Goal: Task Accomplishment & Management: Manage account settings

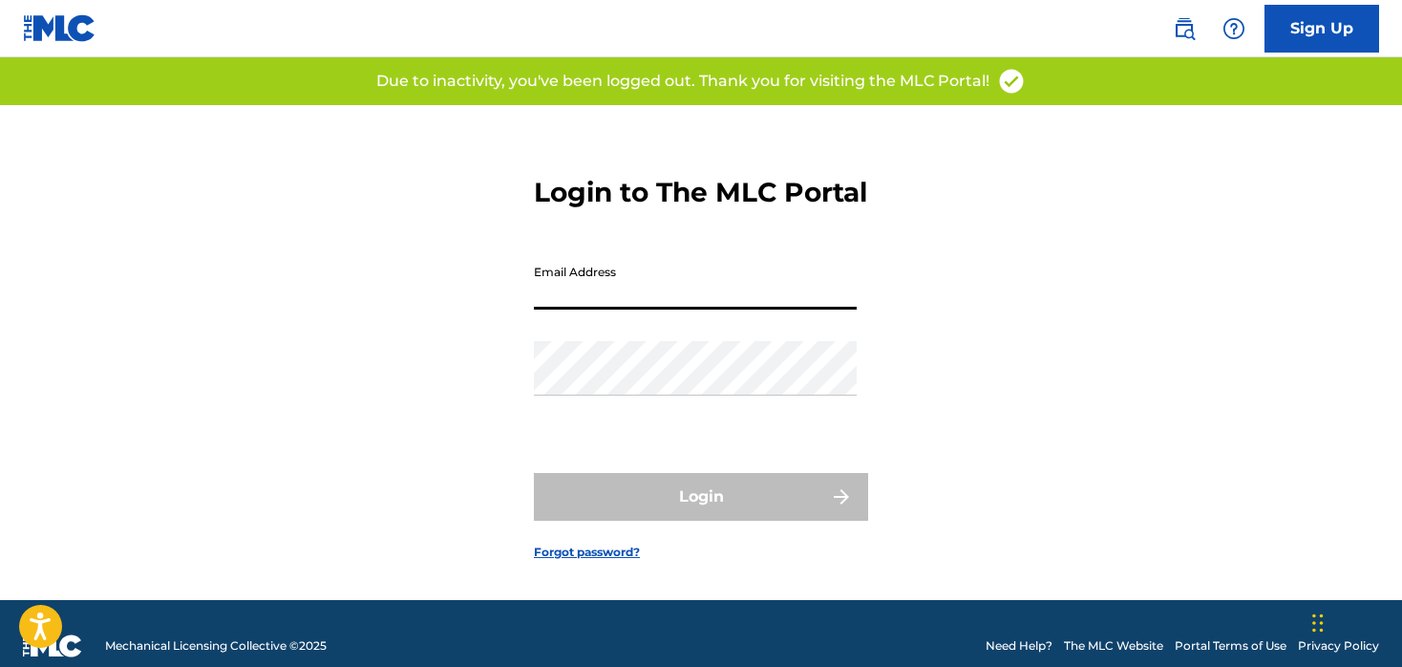
click at [680, 301] on input "Email Address" at bounding box center [695, 282] width 323 height 54
type input "[EMAIL_ADDRESS][DOMAIN_NAME]"
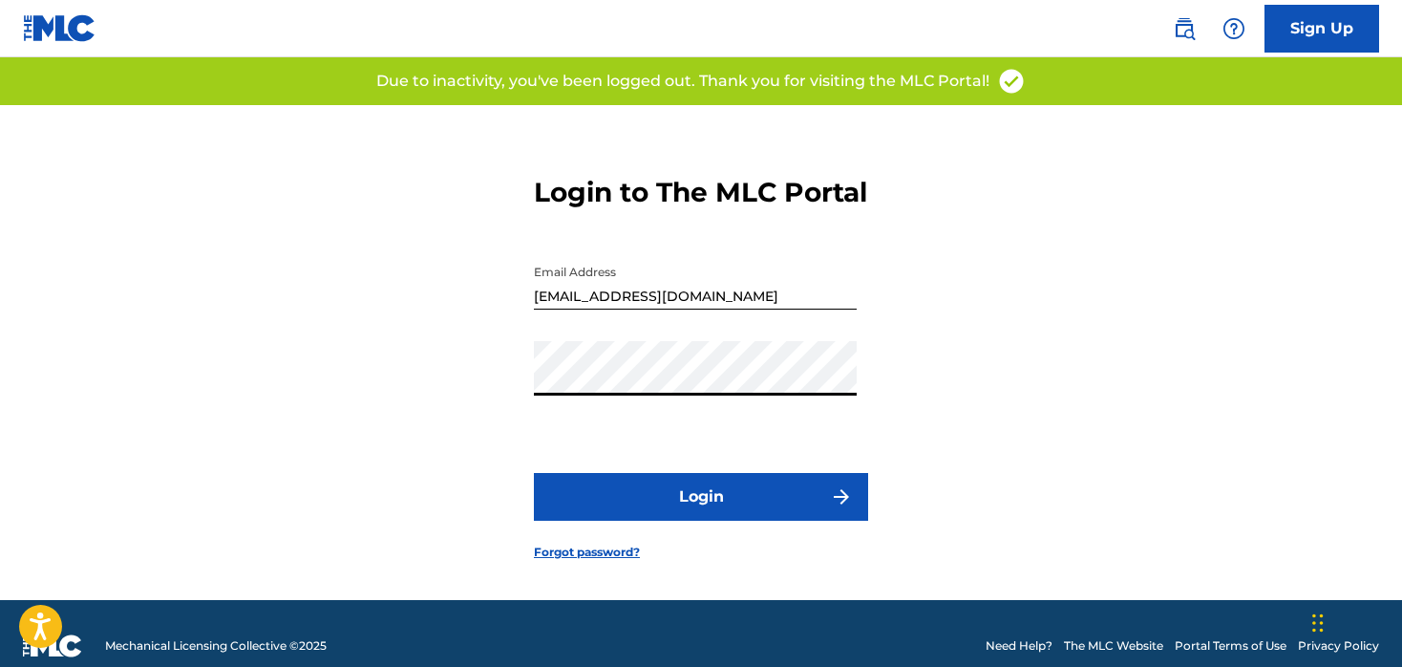
click at [569, 521] on button "Login" at bounding box center [701, 497] width 334 height 48
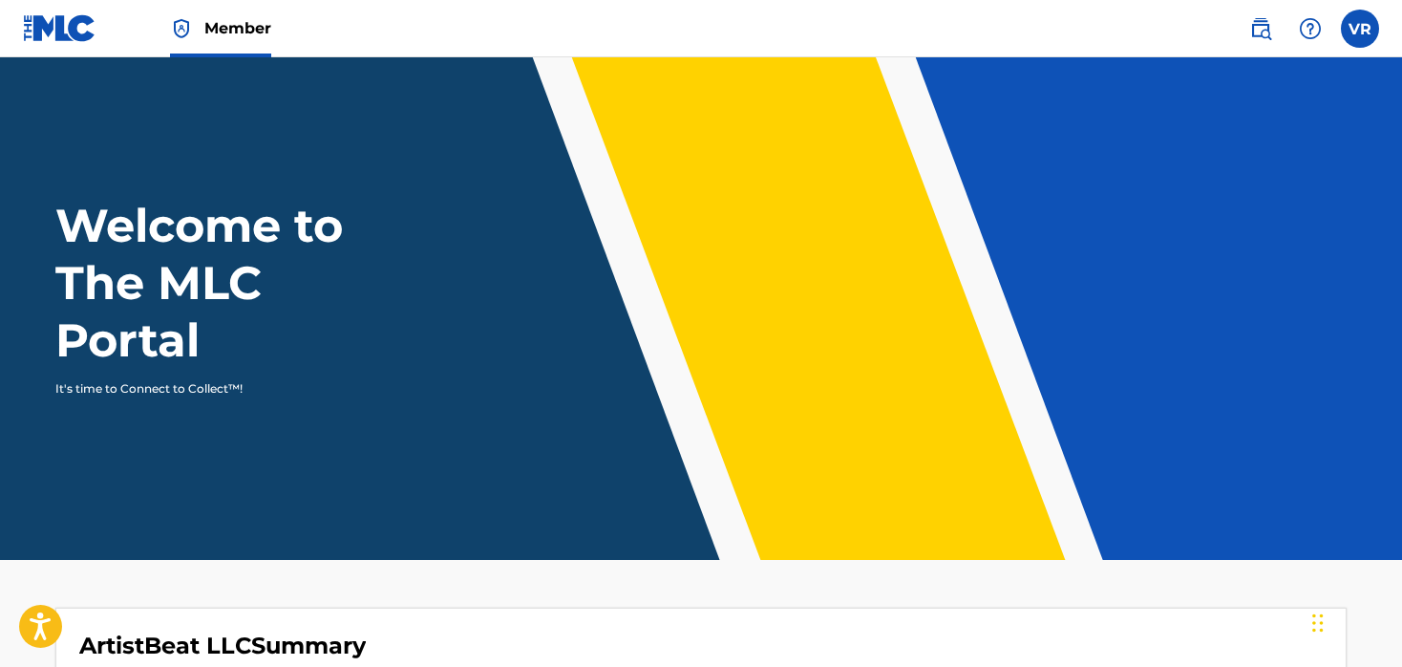
scroll to position [310, 0]
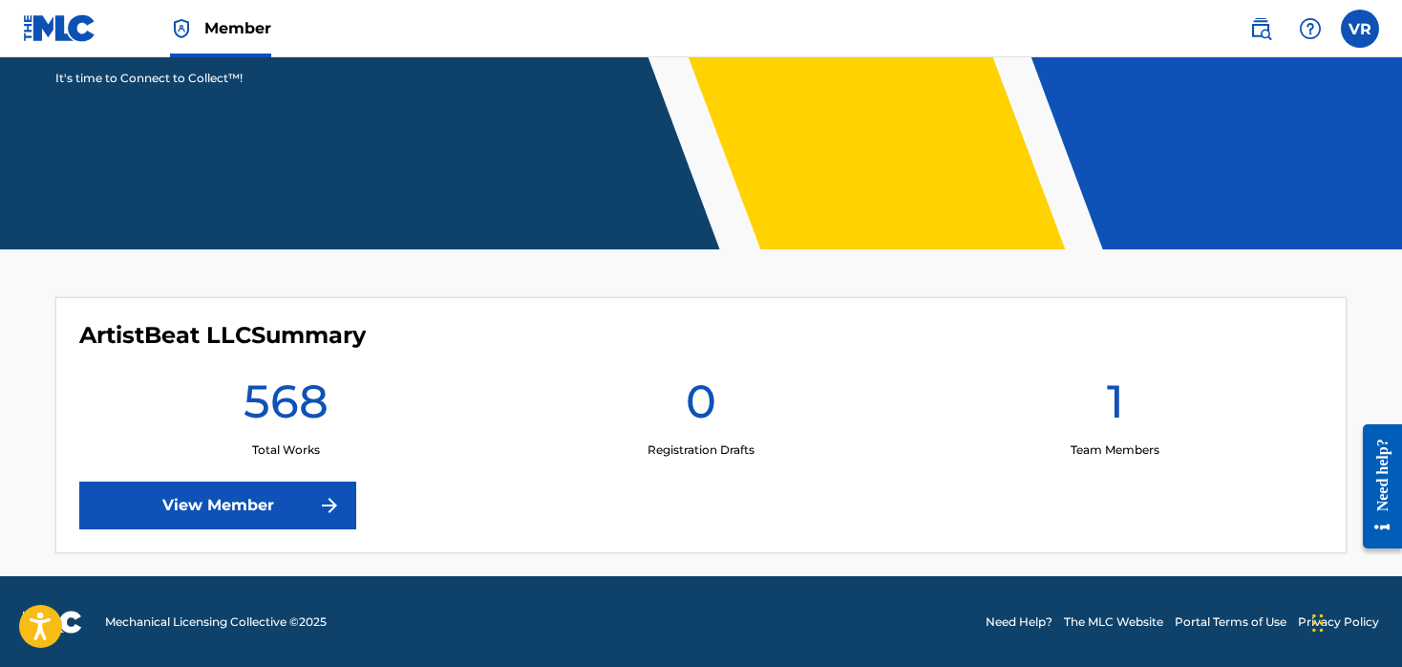
click at [328, 504] on link "View Member" at bounding box center [217, 505] width 277 height 48
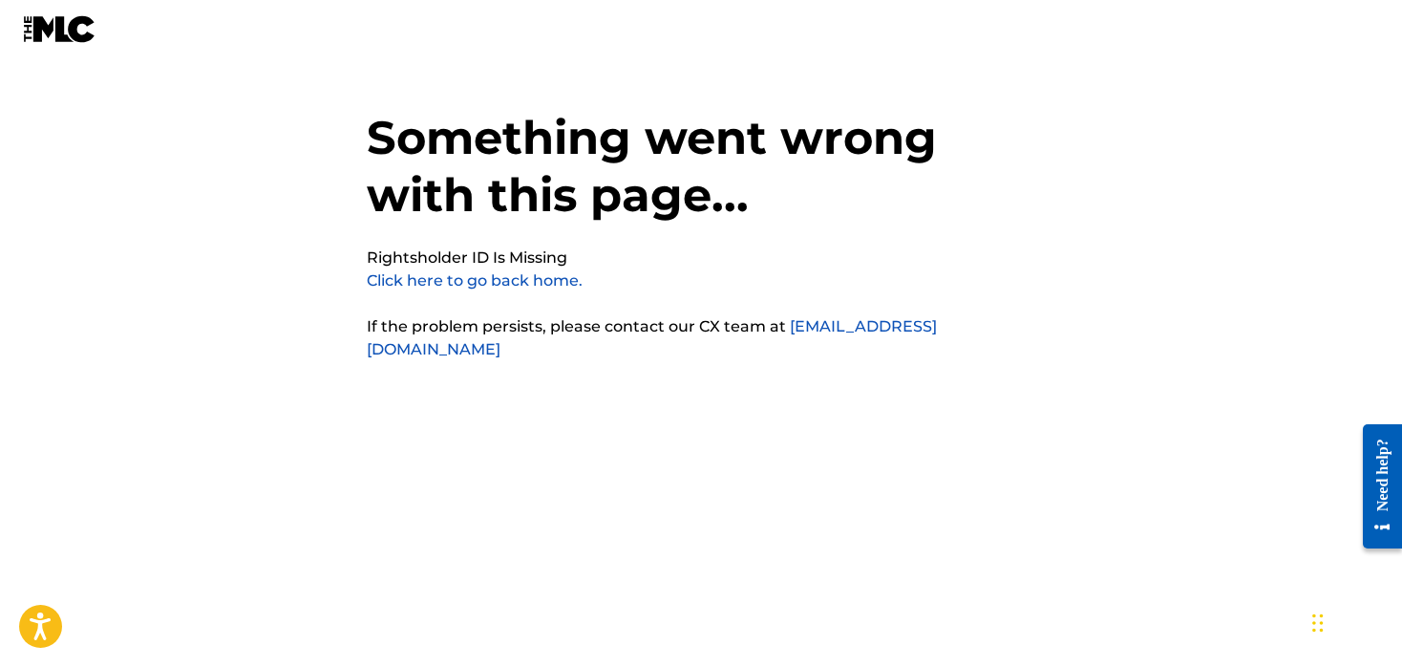
click at [403, 278] on link "Click here to go back home." at bounding box center [475, 280] width 216 height 18
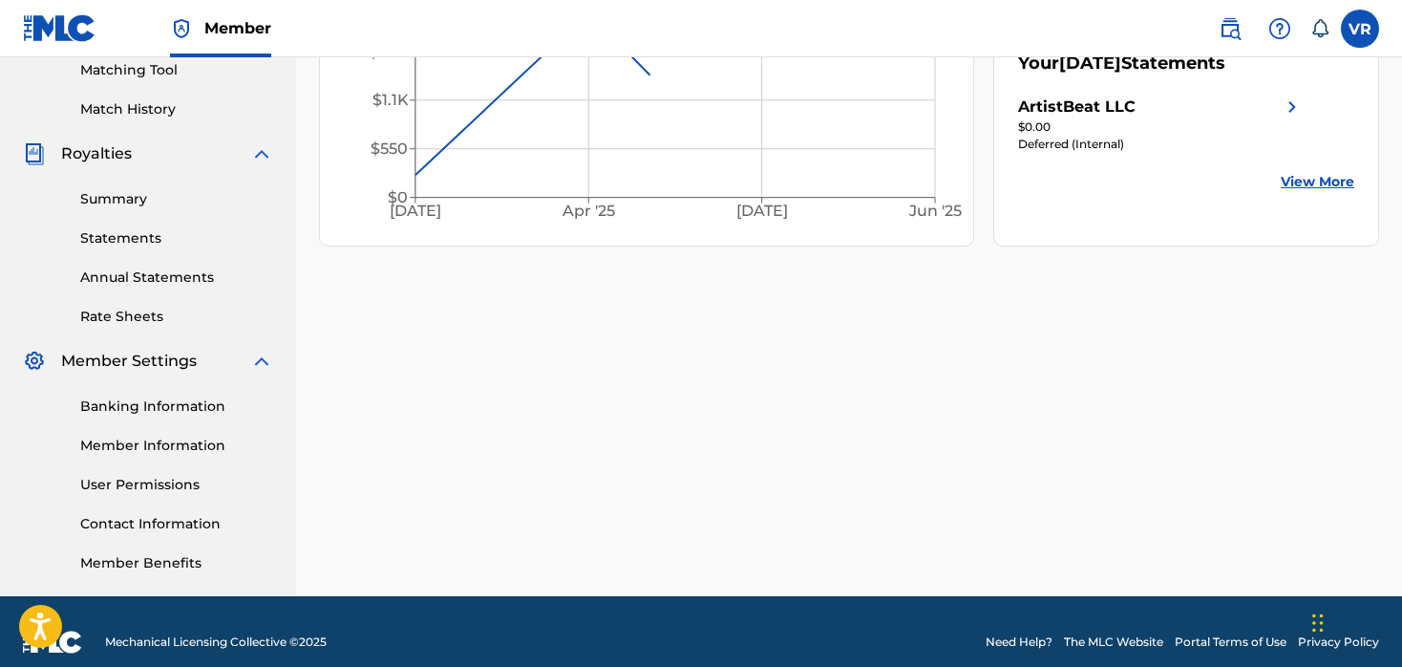
scroll to position [517, 0]
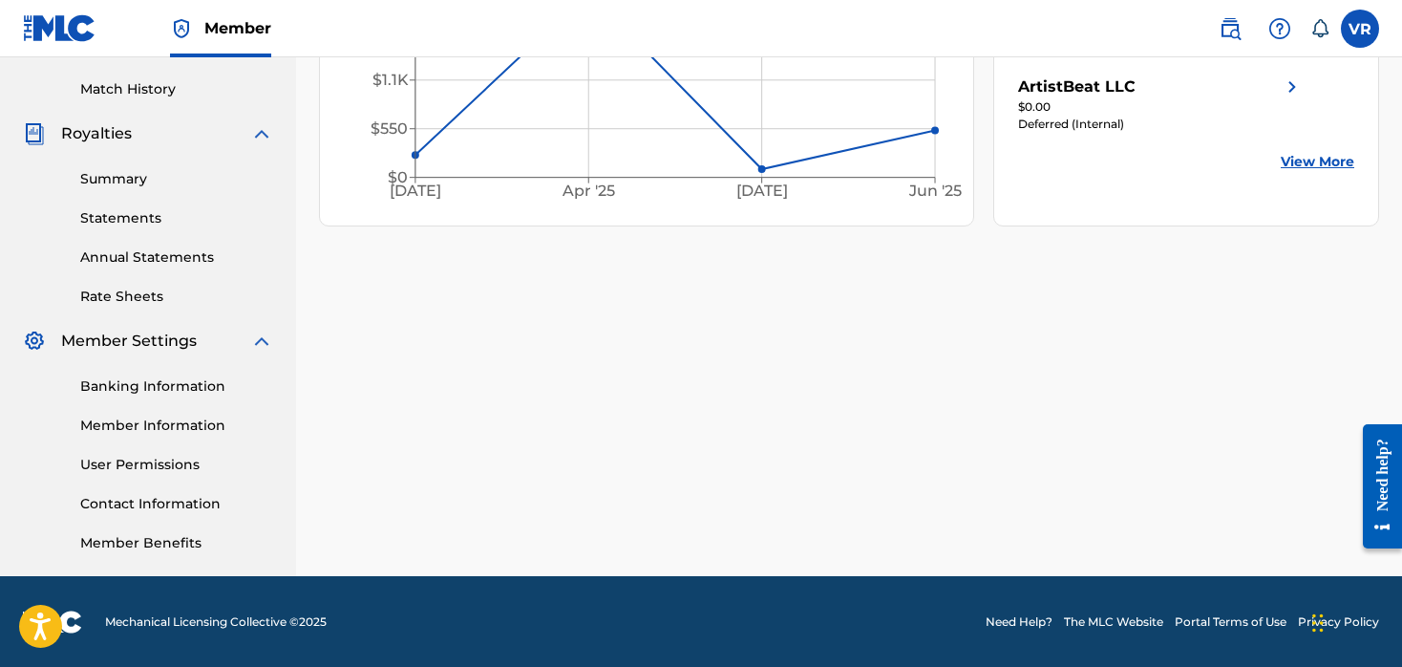
click at [151, 459] on link "User Permissions" at bounding box center [176, 465] width 193 height 20
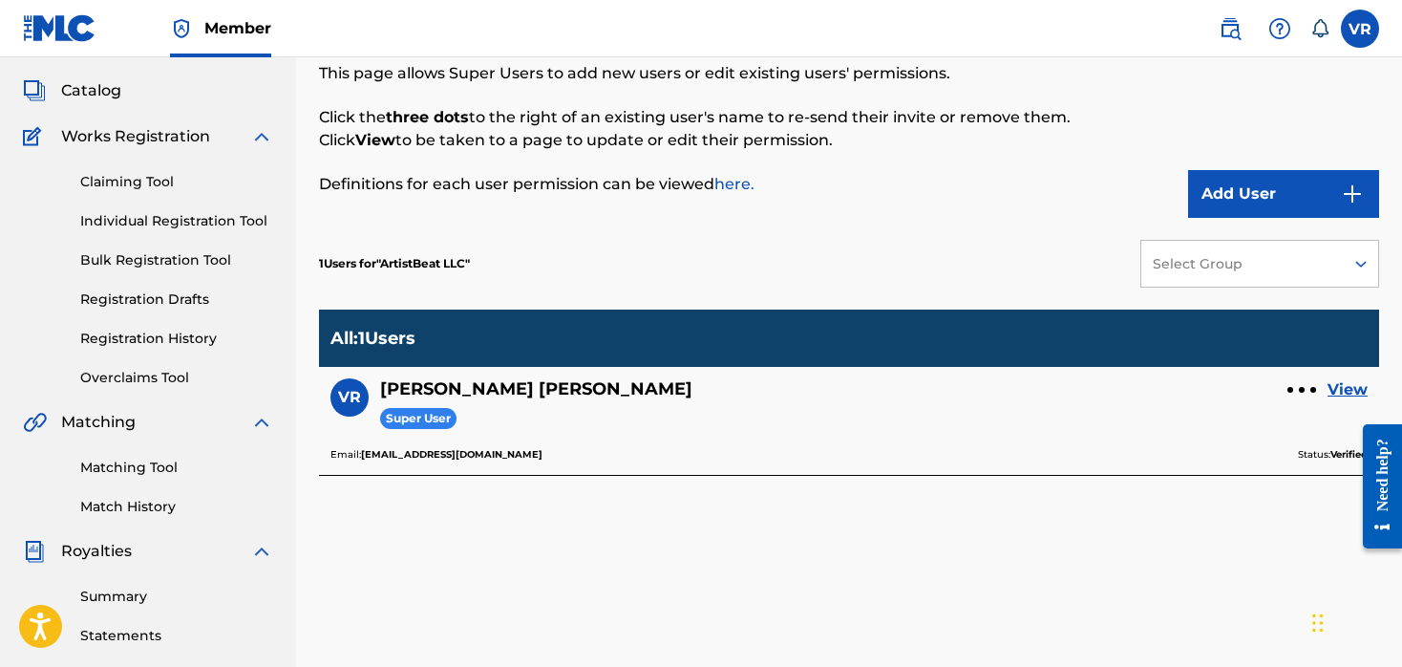
scroll to position [111, 0]
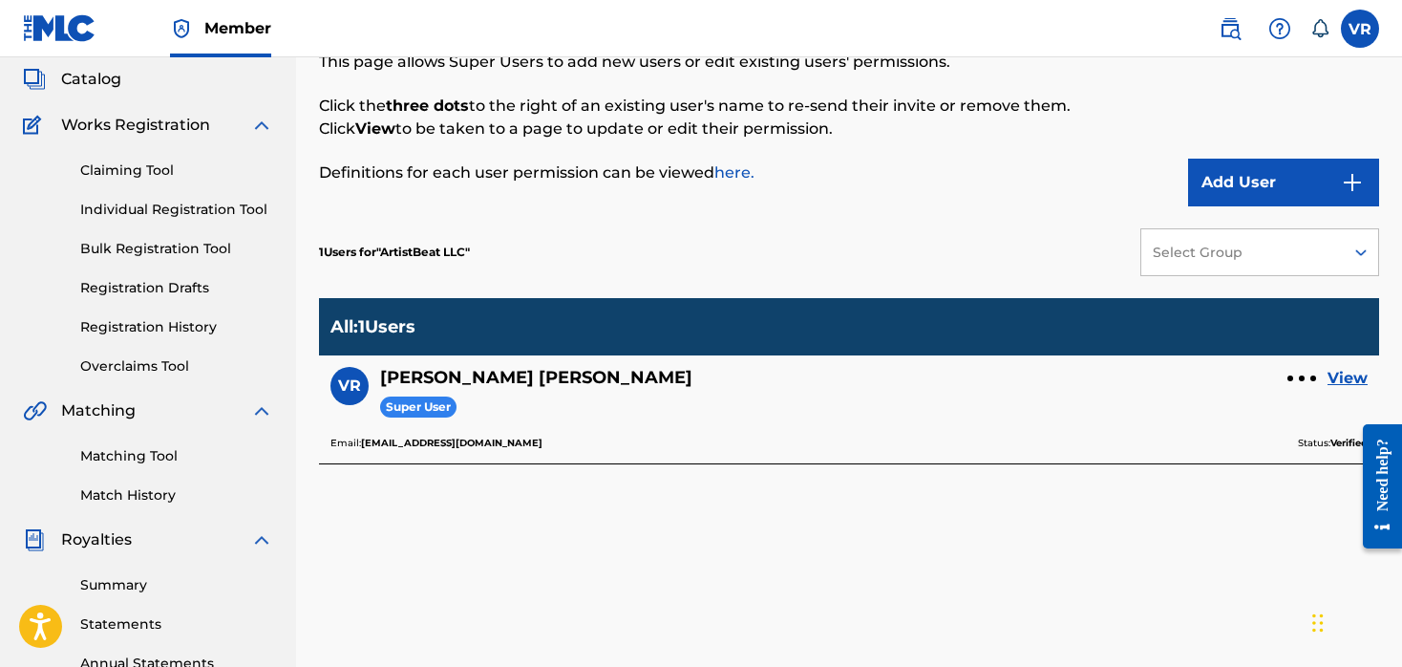
click at [1233, 175] on button "Add User" at bounding box center [1283, 183] width 191 height 48
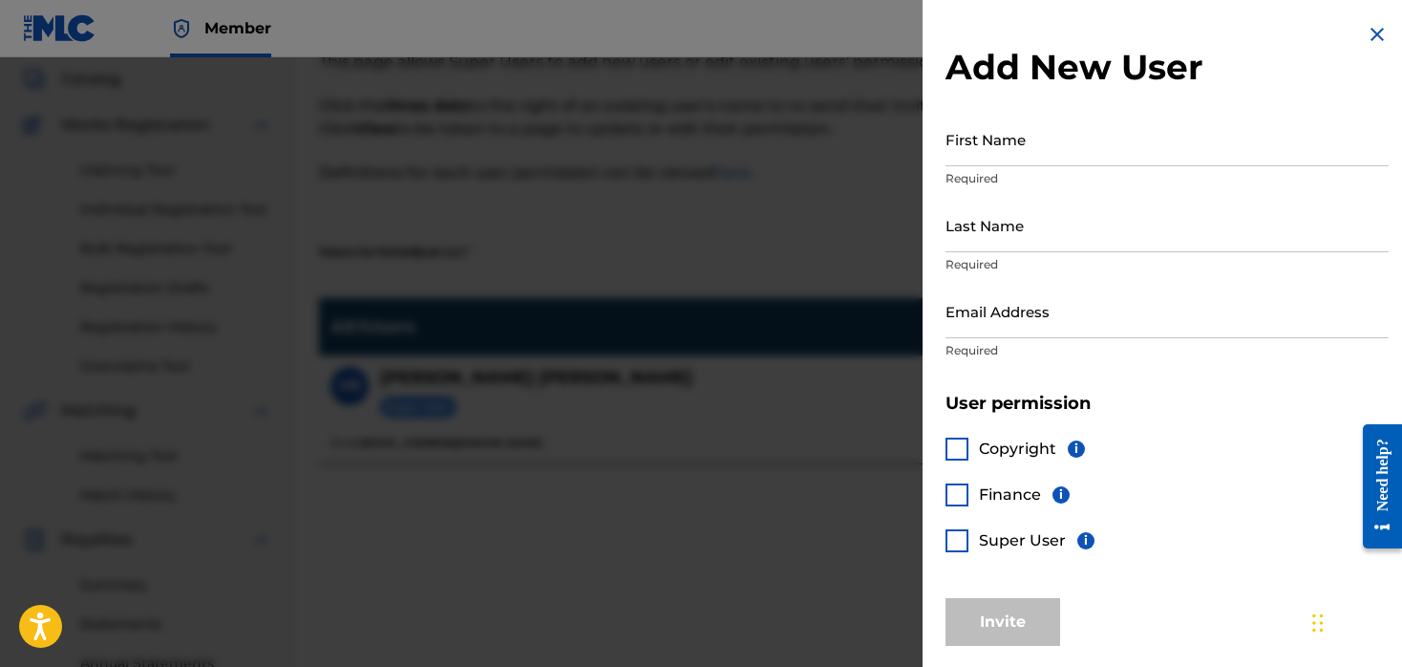
click at [999, 151] on input "First Name" at bounding box center [1167, 139] width 443 height 54
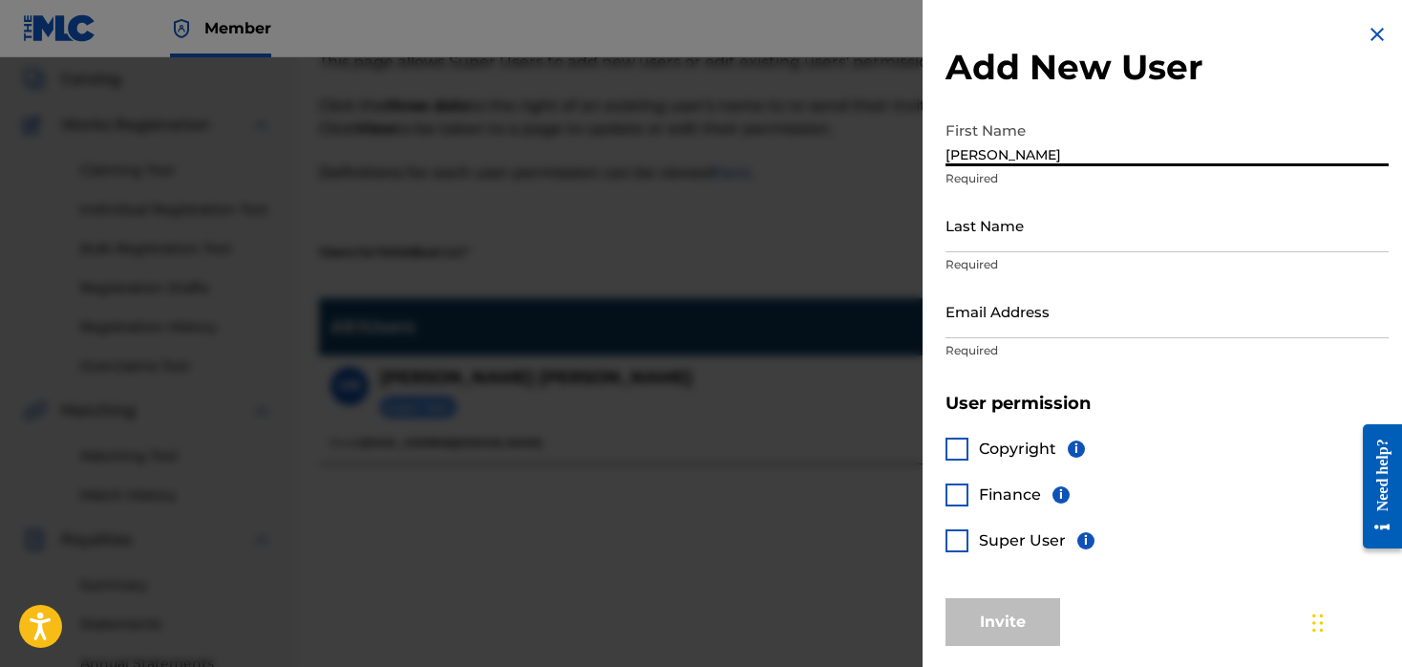
type input "Joseph"
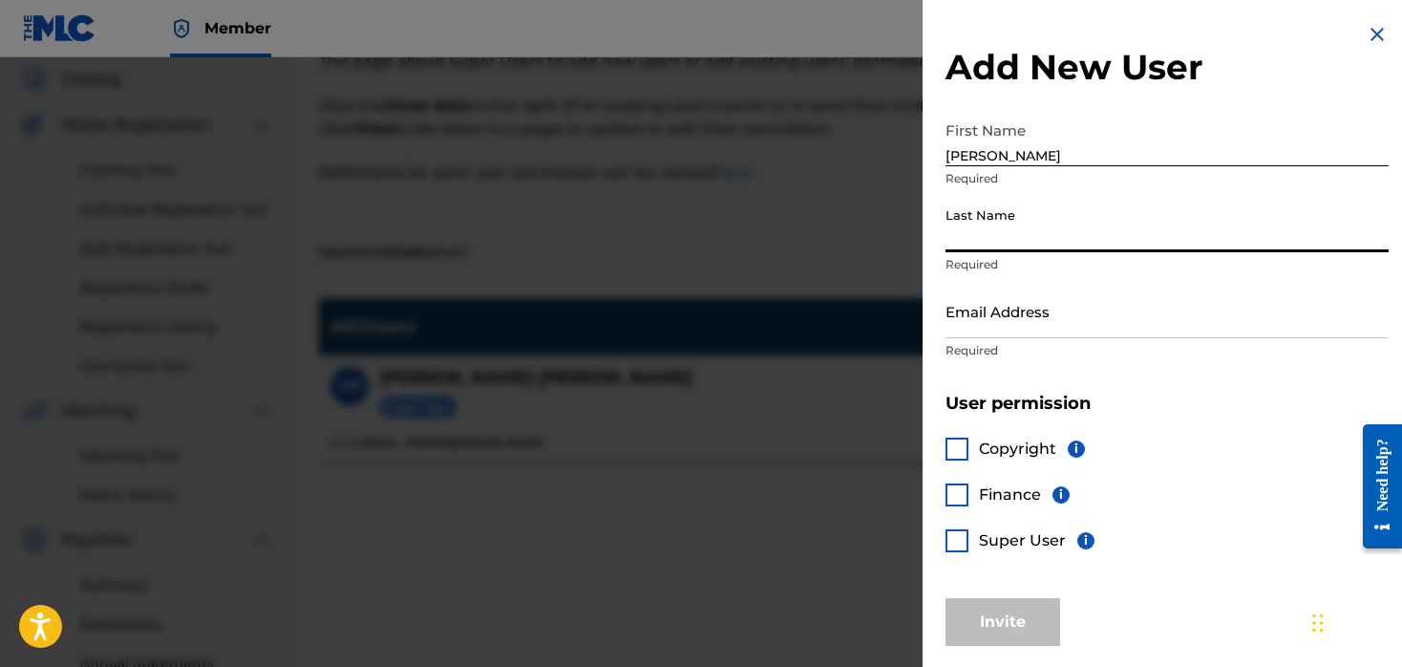
click at [985, 203] on input "Last Name" at bounding box center [1167, 225] width 443 height 54
type input "Mangan"
click at [953, 534] on div at bounding box center [957, 540] width 23 height 23
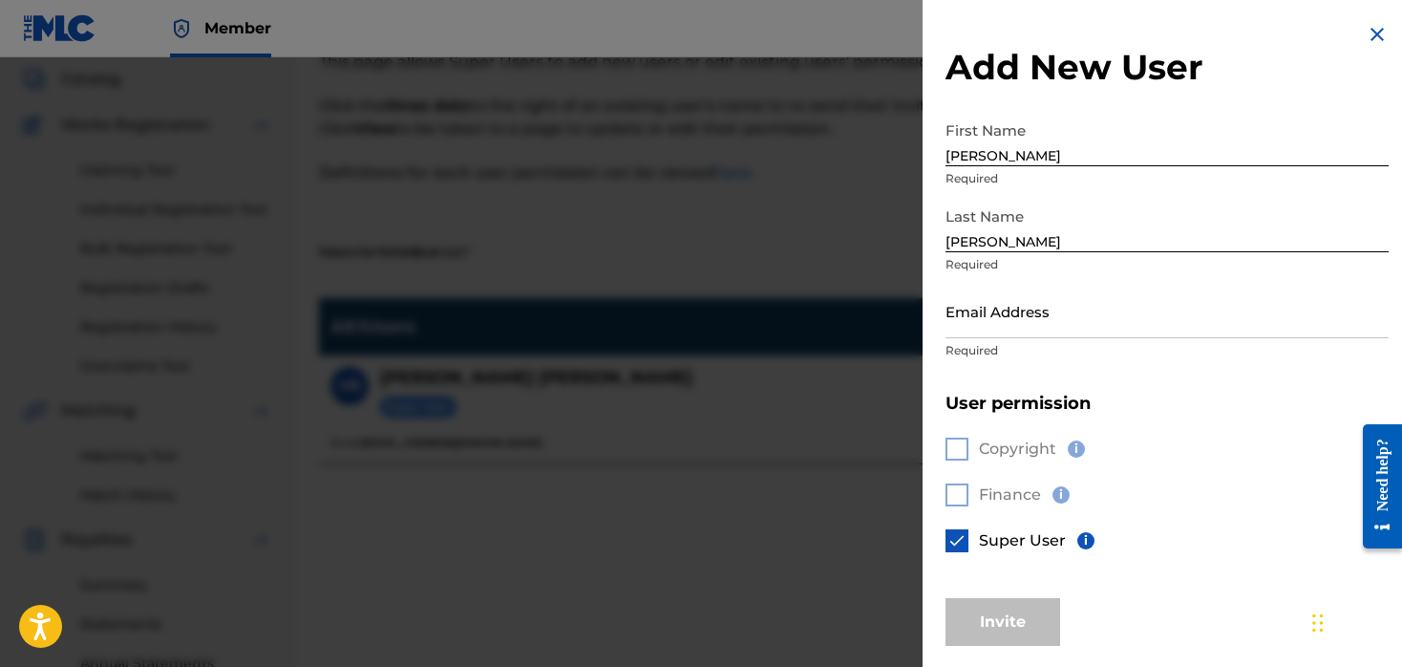
click at [1028, 317] on input "Email Address" at bounding box center [1167, 311] width 443 height 54
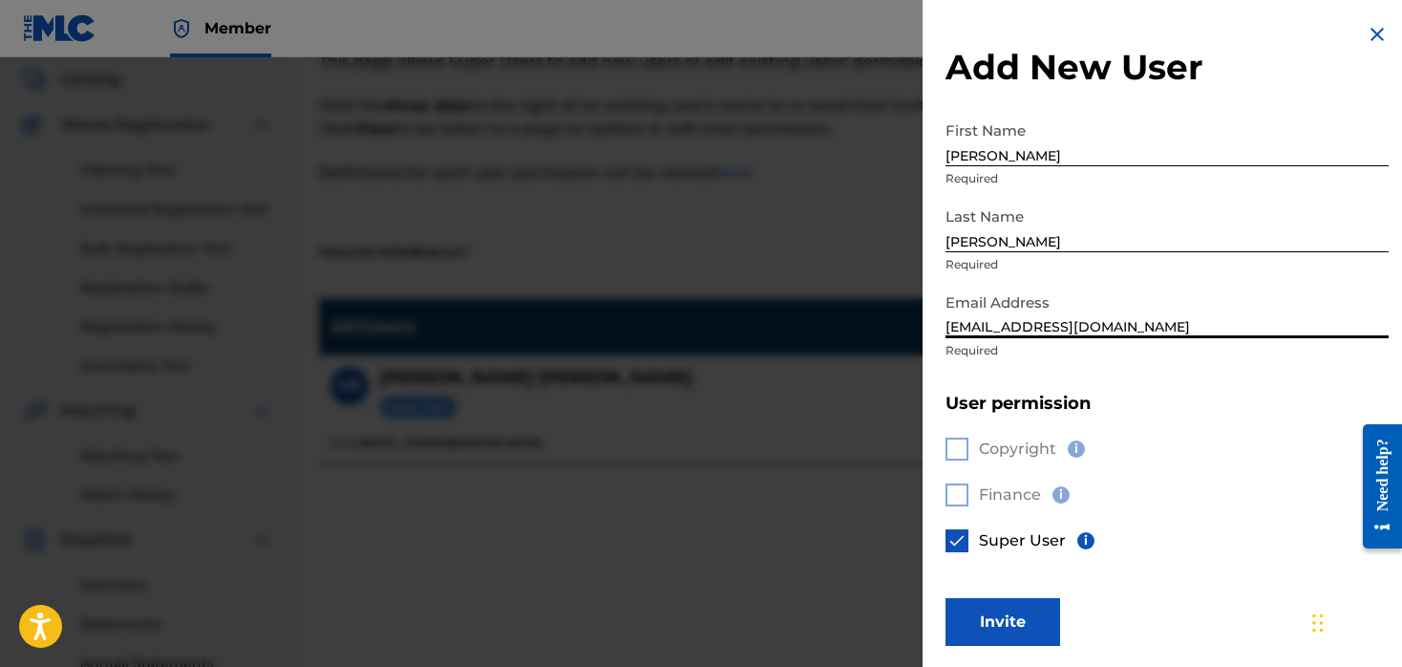
type input "jmangan@theartistbeat.com"
click at [1041, 598] on button "Invite" at bounding box center [1003, 622] width 115 height 48
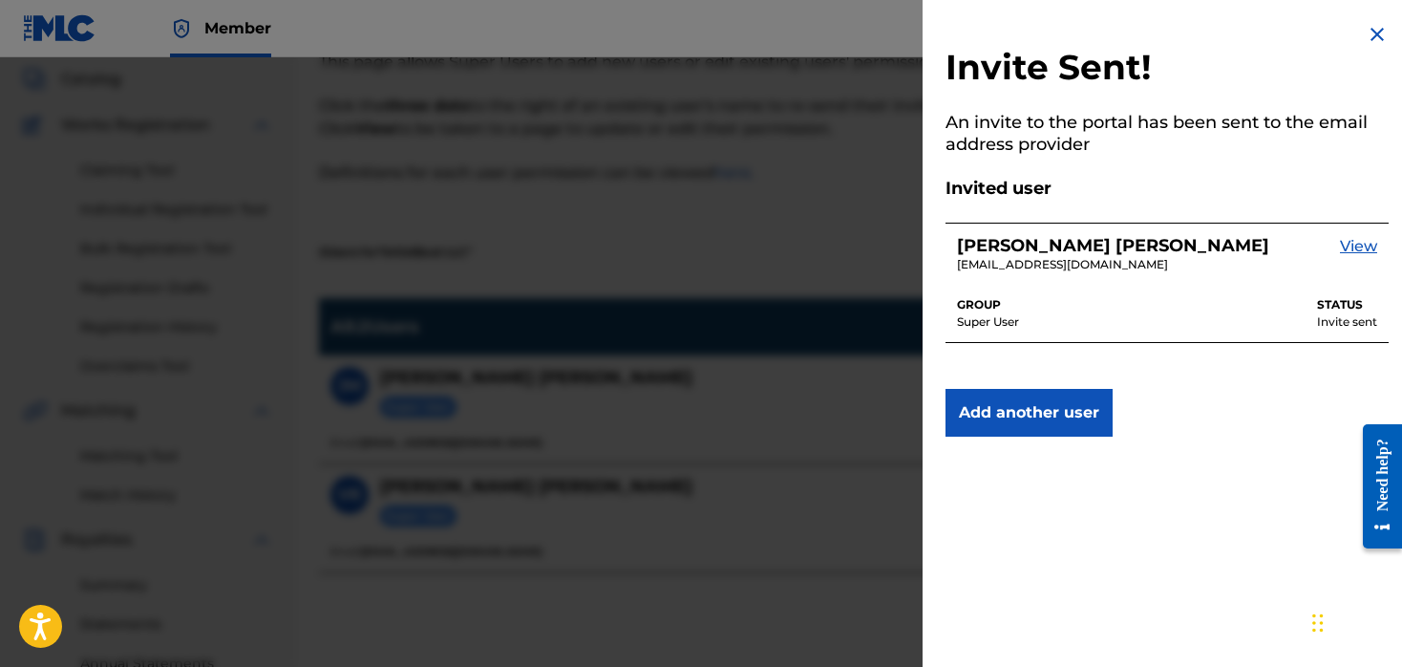
click at [226, 211] on div at bounding box center [701, 390] width 1402 height 667
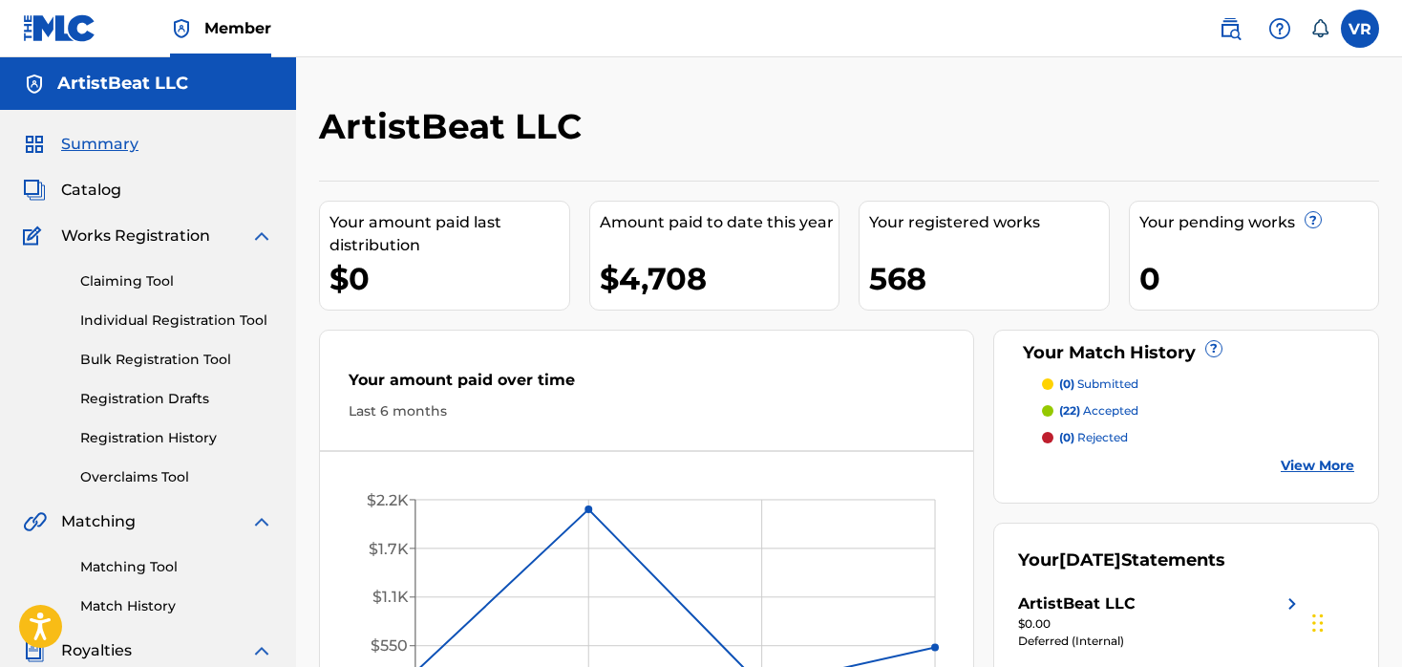
click at [1361, 36] on label at bounding box center [1360, 29] width 38 height 38
click at [1360, 29] on input "VR Vincent Rao teams@theartistbeat.com Notification Preferences Profile Log out" at bounding box center [1360, 29] width 0 height 0
click at [1029, 100] on div "ArtistBeat LLC Your amount paid last distribution $0 Amount paid to date this y…" at bounding box center [849, 574] width 1106 height 1035
click at [303, 183] on div "ArtistBeat LLC Your amount paid last distribution $0 Amount paid to date this y…" at bounding box center [849, 599] width 1106 height 988
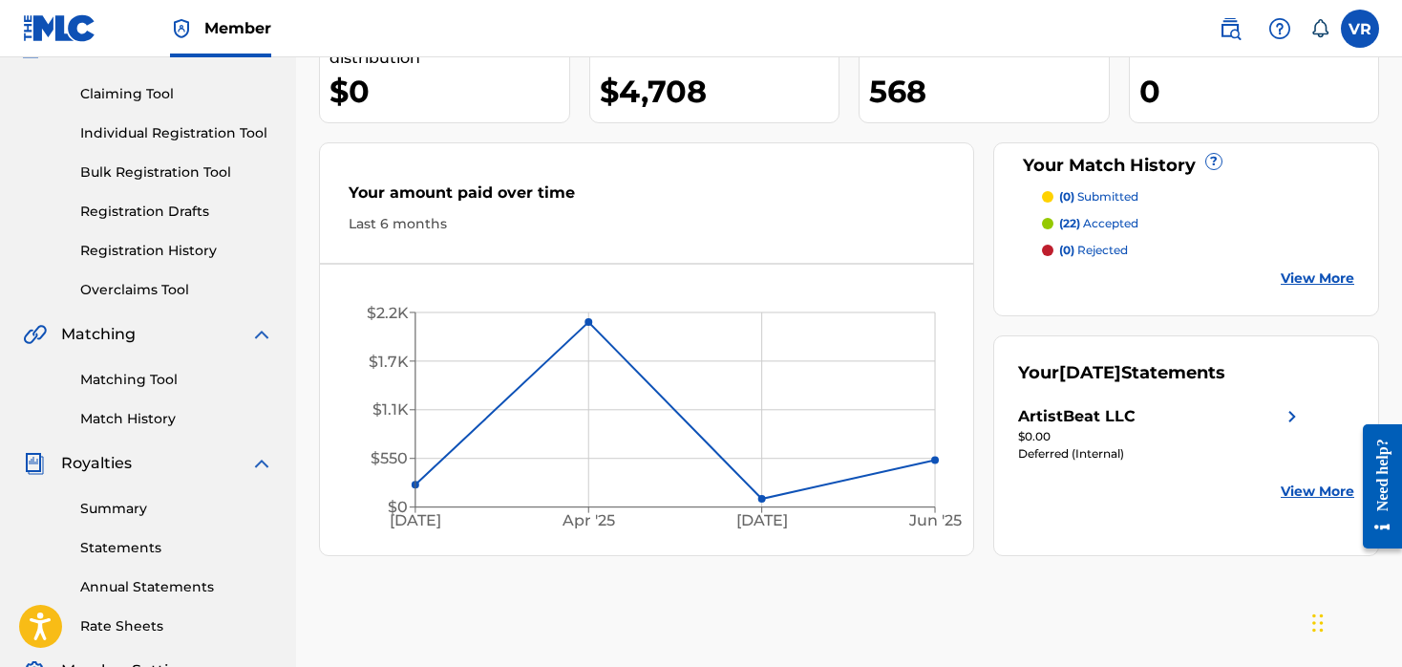
scroll to position [202, 0]
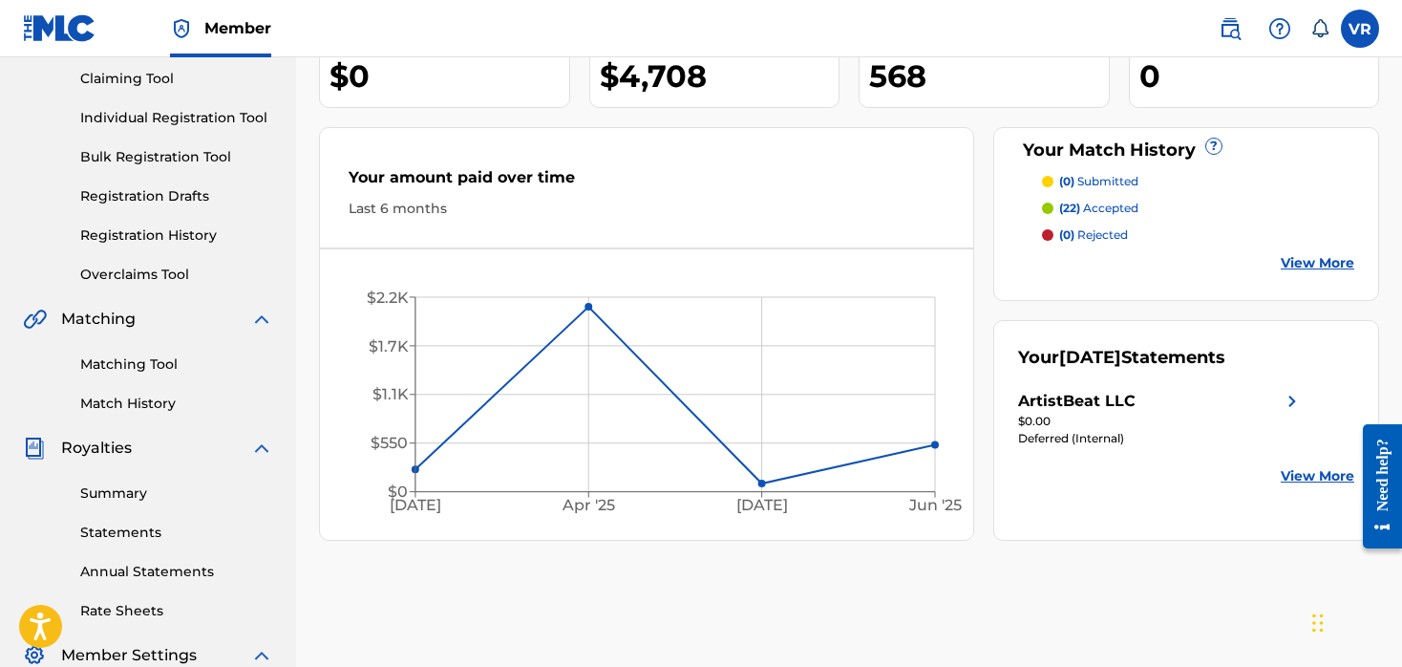
click at [162, 225] on link "Registration History" at bounding box center [176, 235] width 193 height 20
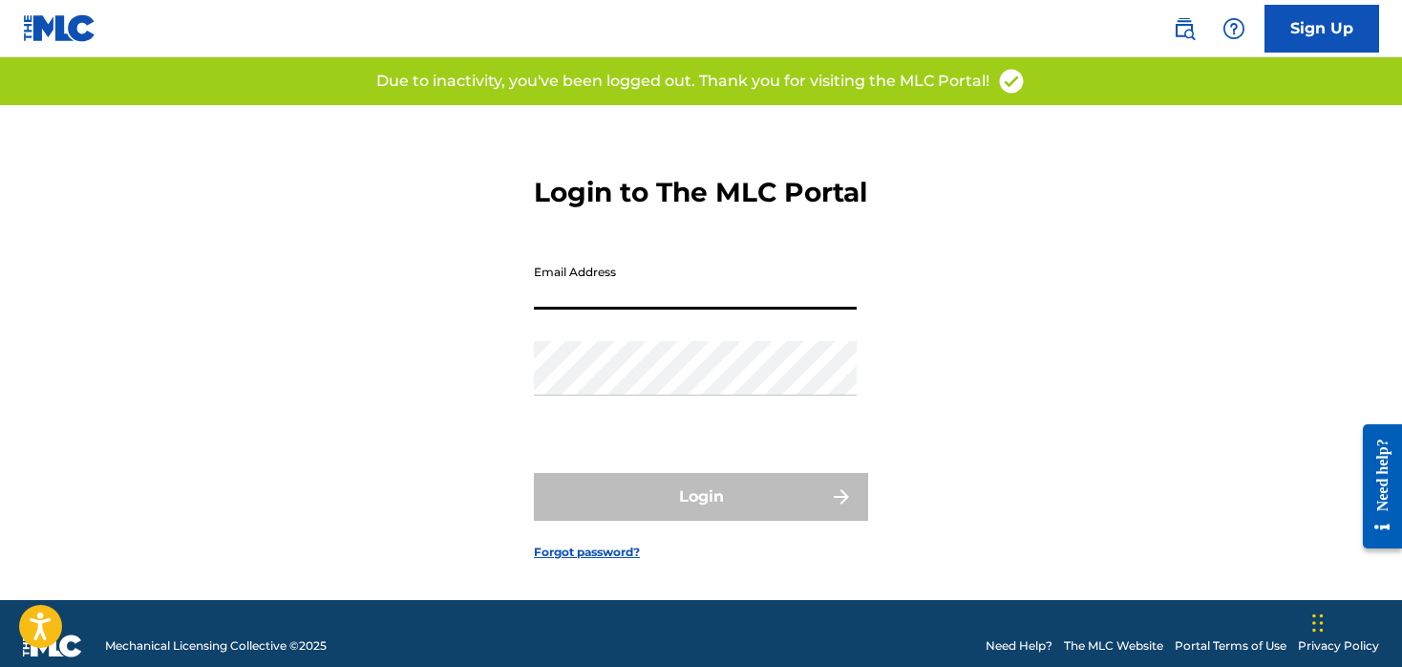
click at [585, 309] on input "Email Address" at bounding box center [695, 282] width 323 height 54
type input "[EMAIL_ADDRESS][DOMAIN_NAME]"
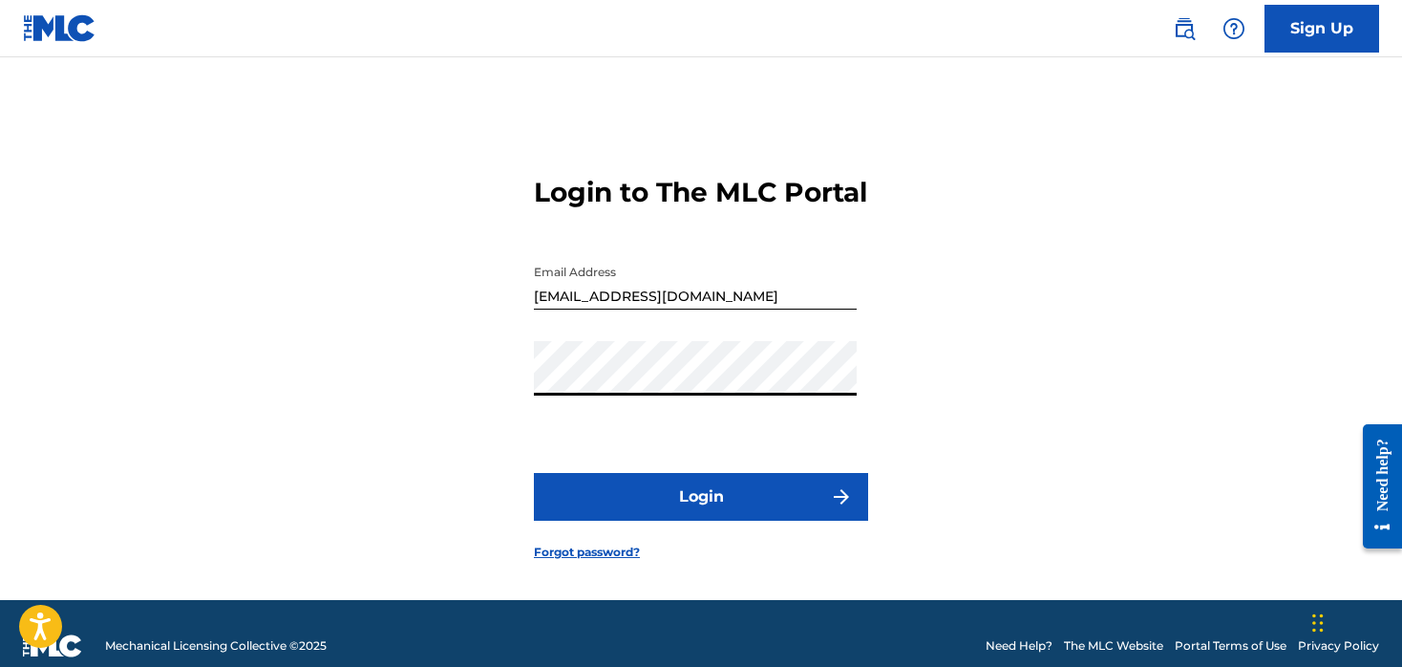
click at [596, 521] on button "Login" at bounding box center [701, 497] width 334 height 48
